Goal: Find specific page/section: Find specific page/section

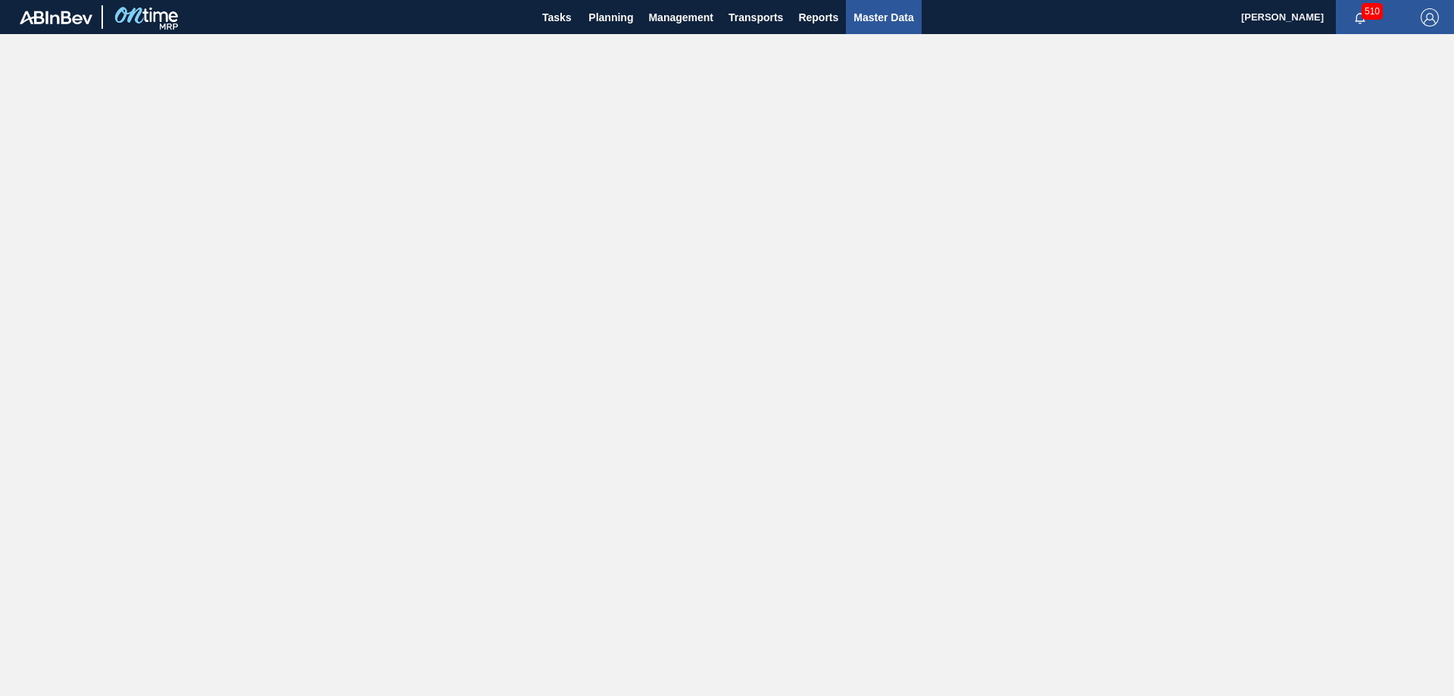
click at [869, 20] on span "Master Data" at bounding box center [884, 17] width 60 height 18
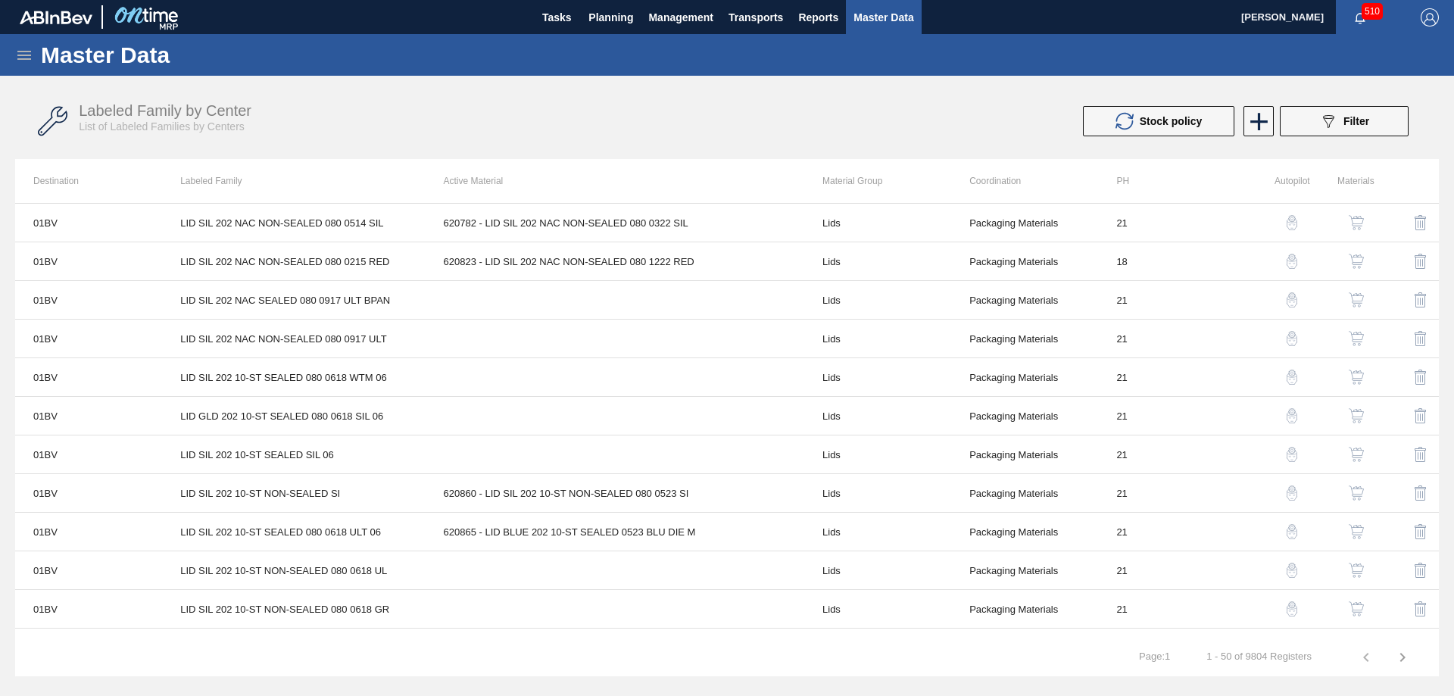
click at [21, 51] on icon at bounding box center [24, 55] width 14 height 9
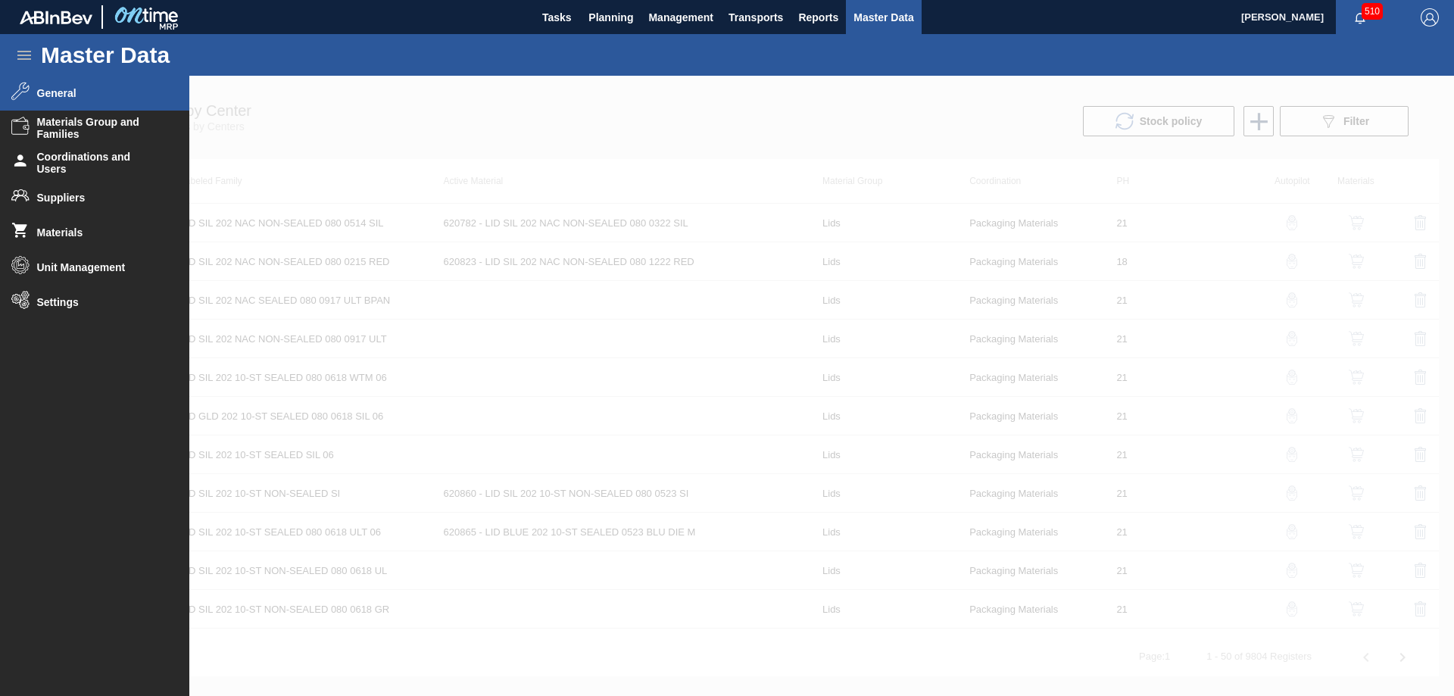
click at [81, 95] on span "General" at bounding box center [99, 93] width 125 height 12
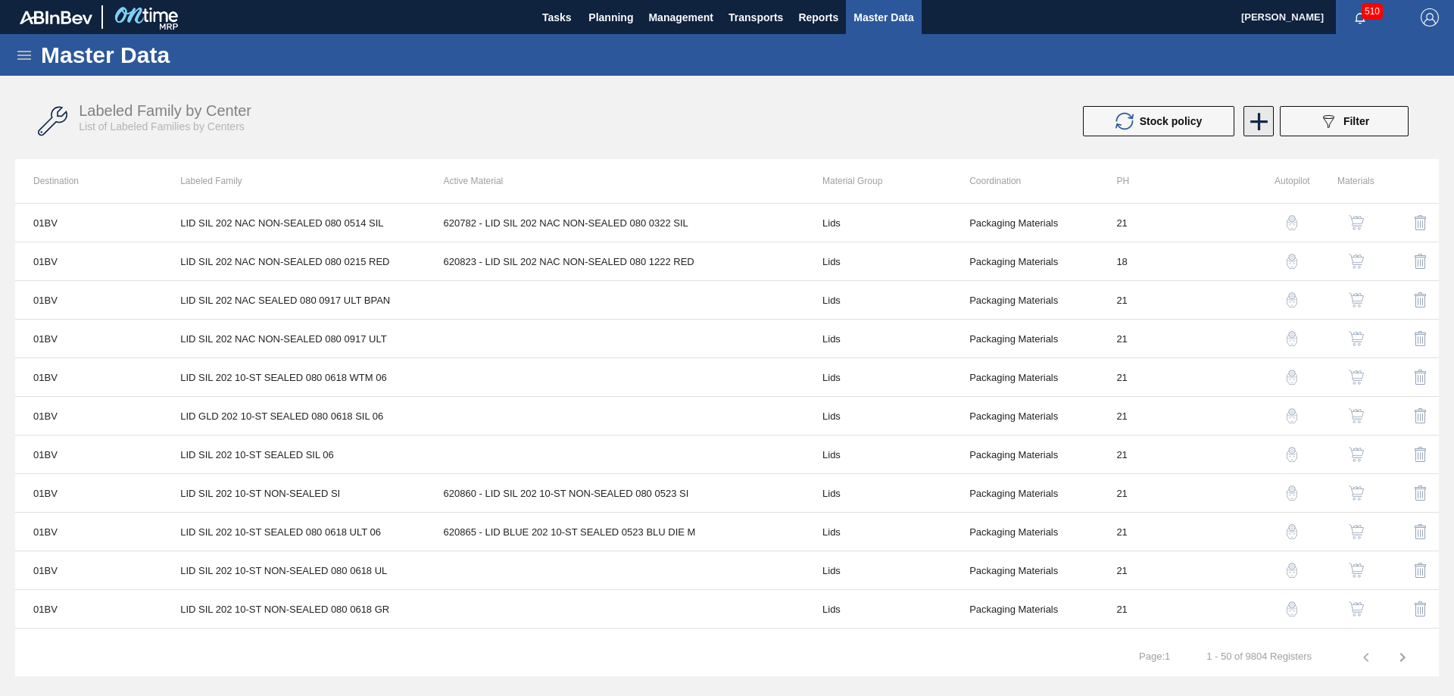
click at [1256, 120] on icon at bounding box center [1259, 122] width 30 height 30
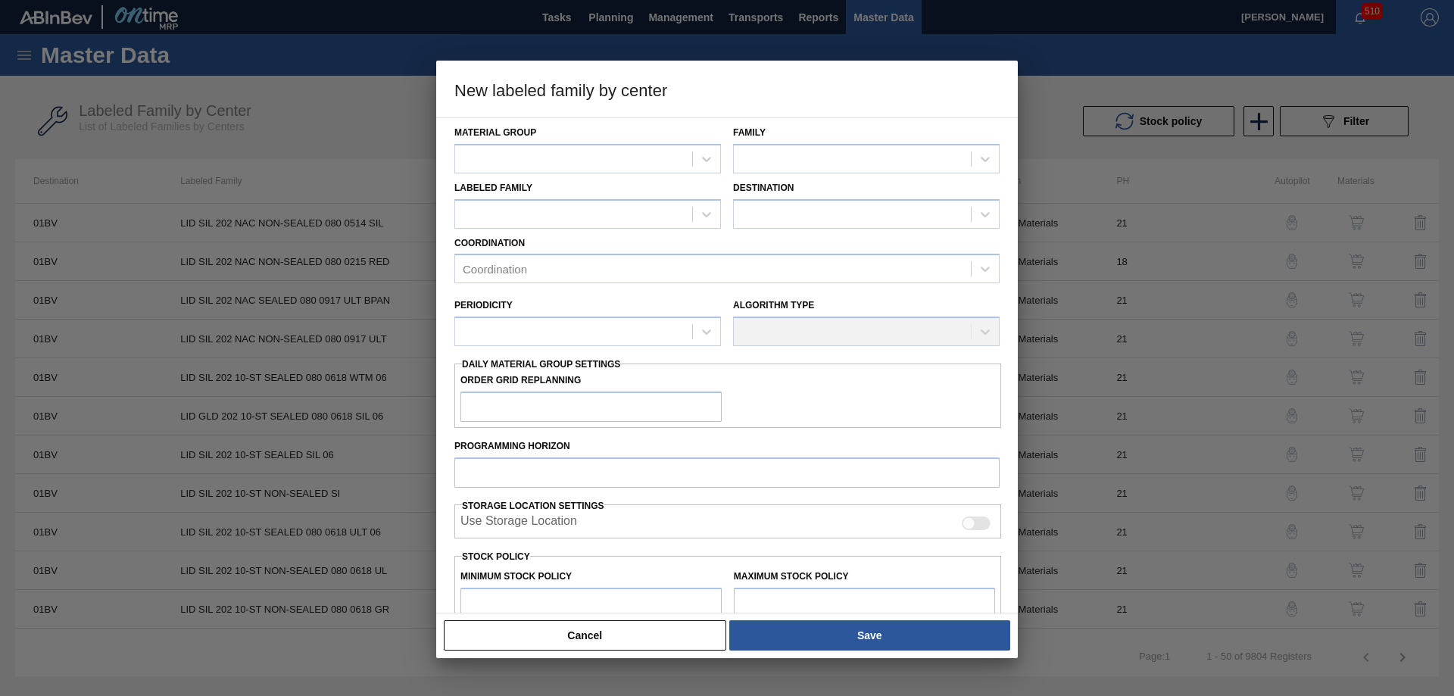
drag, startPoint x: 591, startPoint y: 629, endPoint x: 580, endPoint y: 619, distance: 15.0
click at [589, 627] on button "Cancel" at bounding box center [585, 635] width 282 height 30
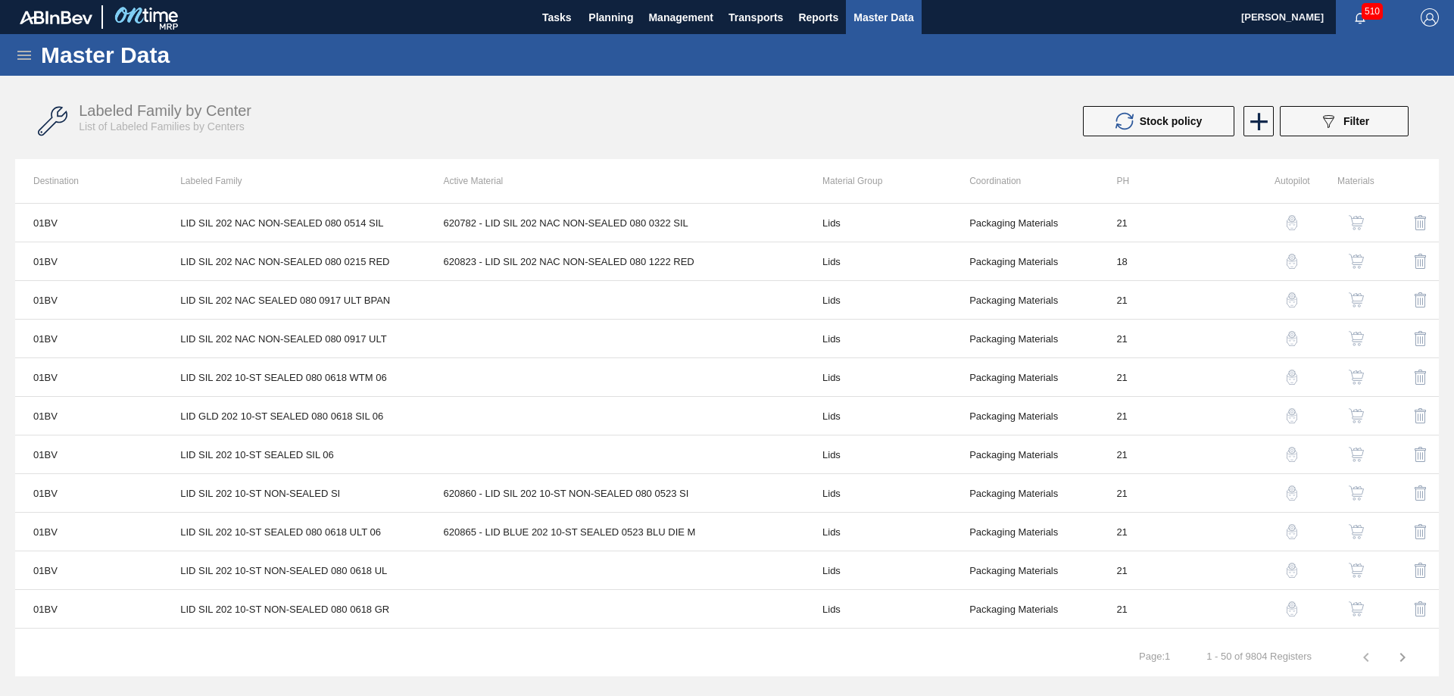
click at [32, 46] on icon at bounding box center [24, 55] width 18 height 18
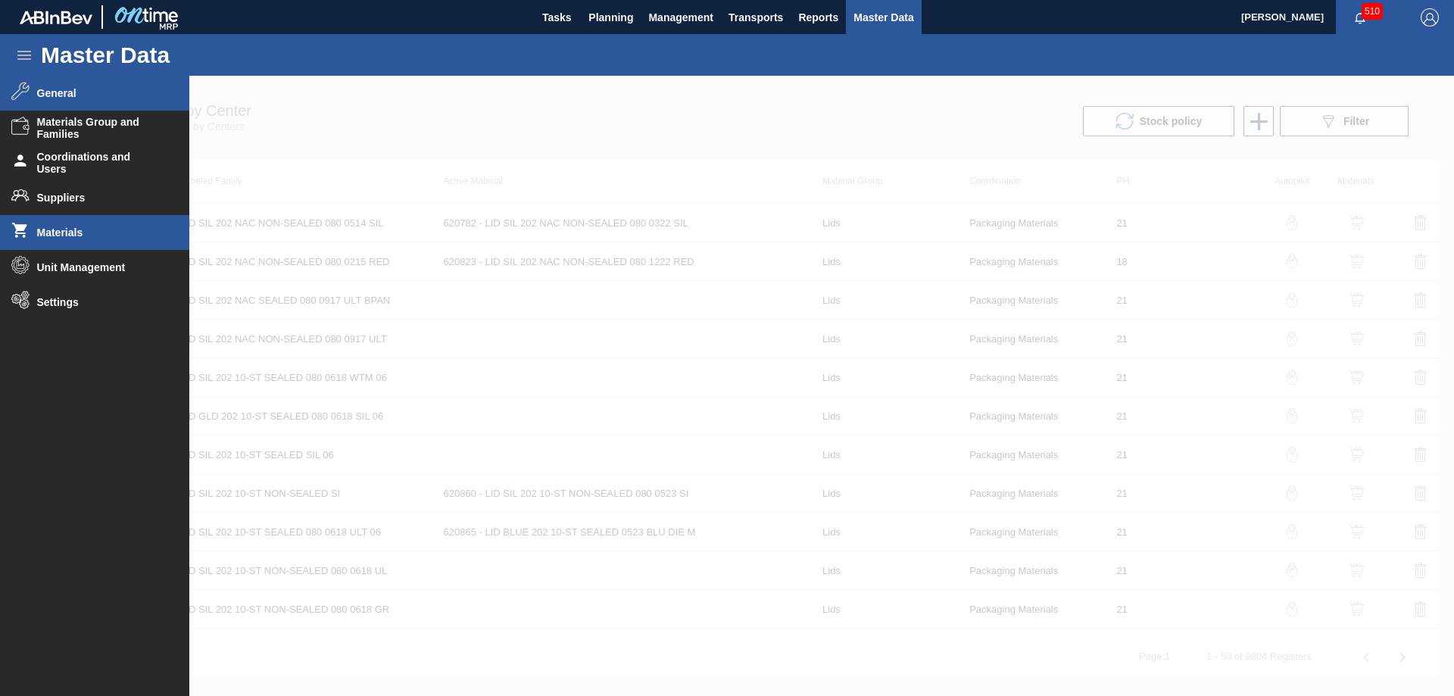
click at [64, 227] on span "Materials" at bounding box center [99, 232] width 125 height 12
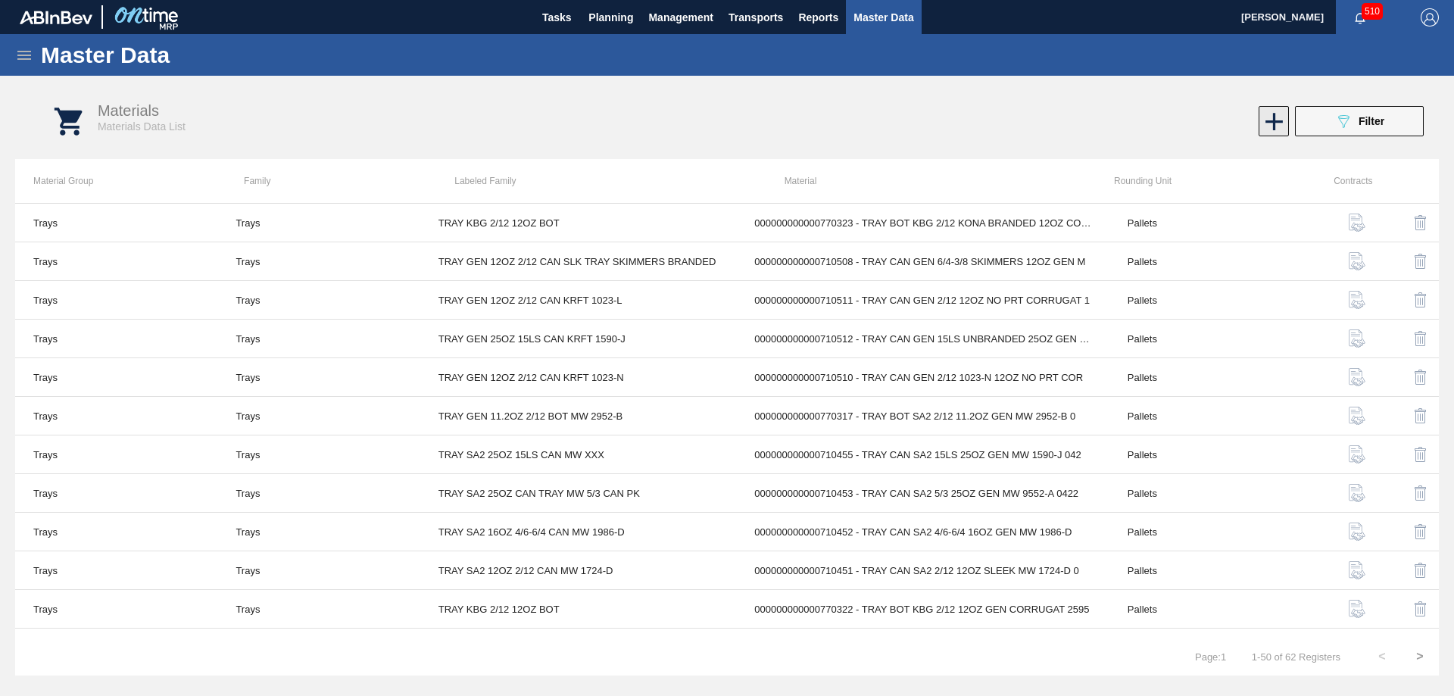
click at [1270, 120] on icon at bounding box center [1274, 122] width 30 height 30
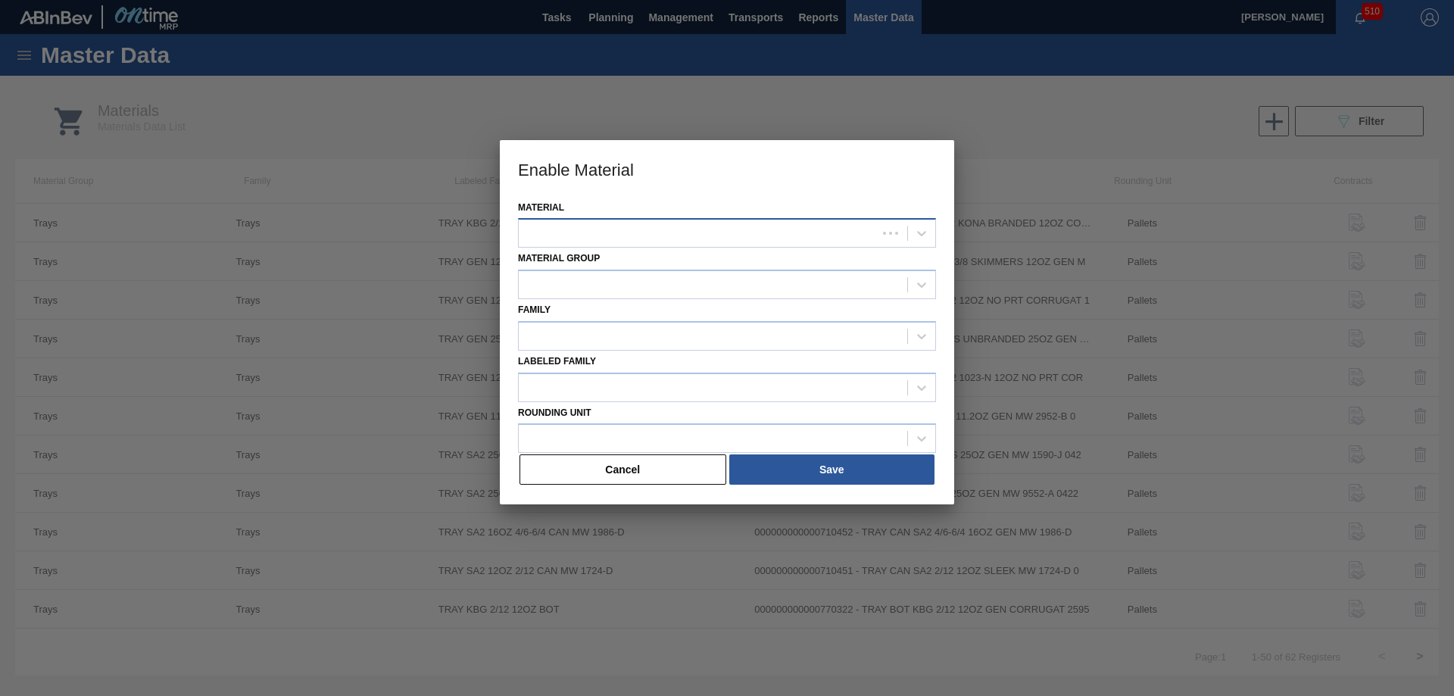
click at [523, 226] on div at bounding box center [698, 234] width 358 height 22
